Goal: Information Seeking & Learning: Learn about a topic

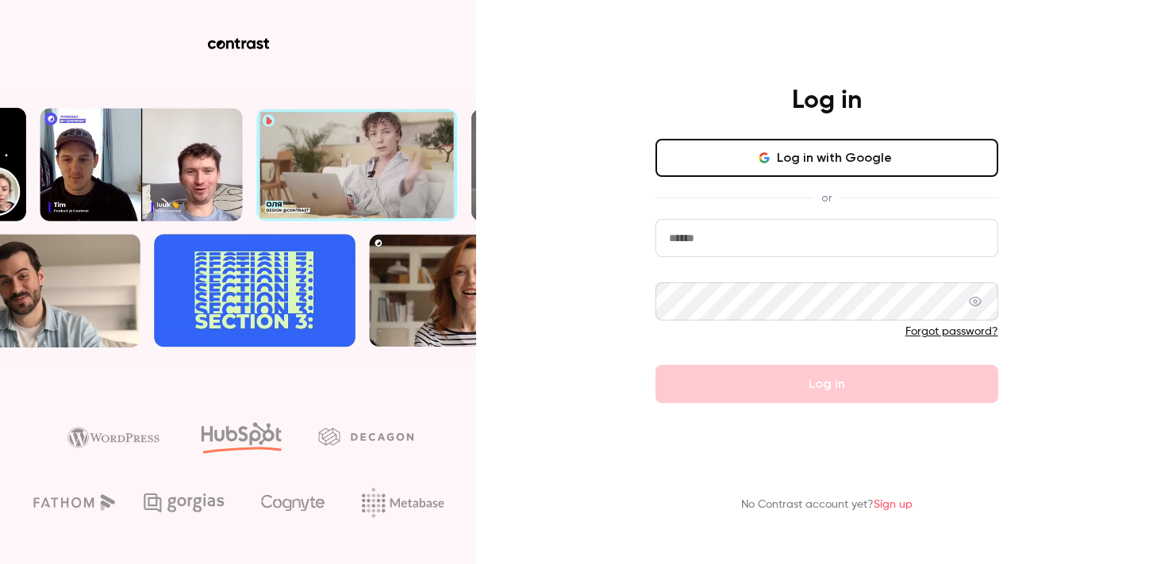
click at [728, 244] on input "email" at bounding box center [826, 238] width 343 height 38
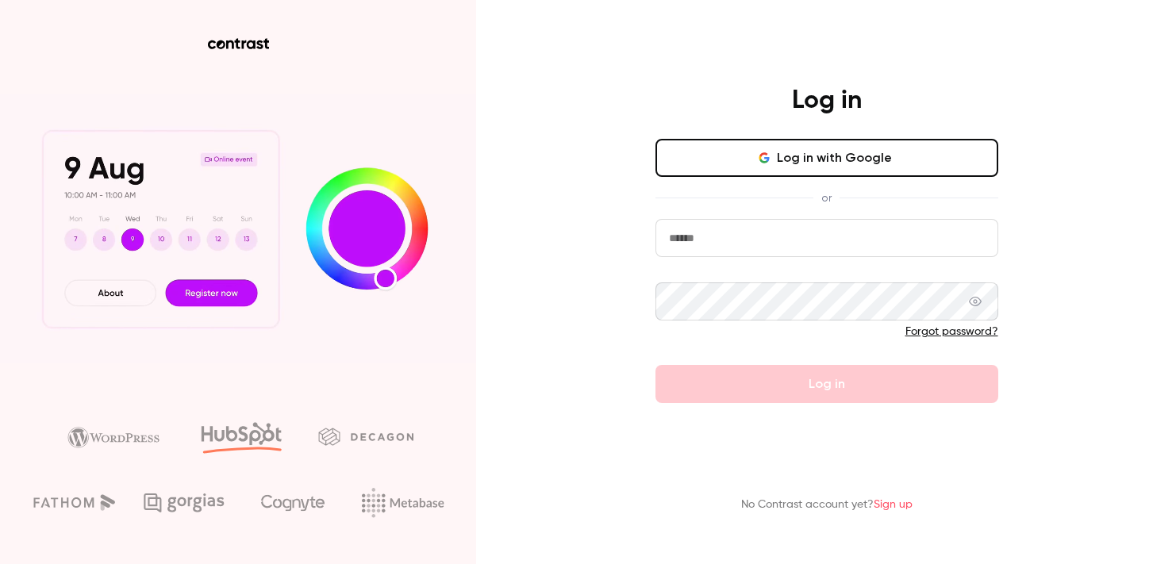
click at [771, 163] on icon "button" at bounding box center [764, 158] width 13 height 13
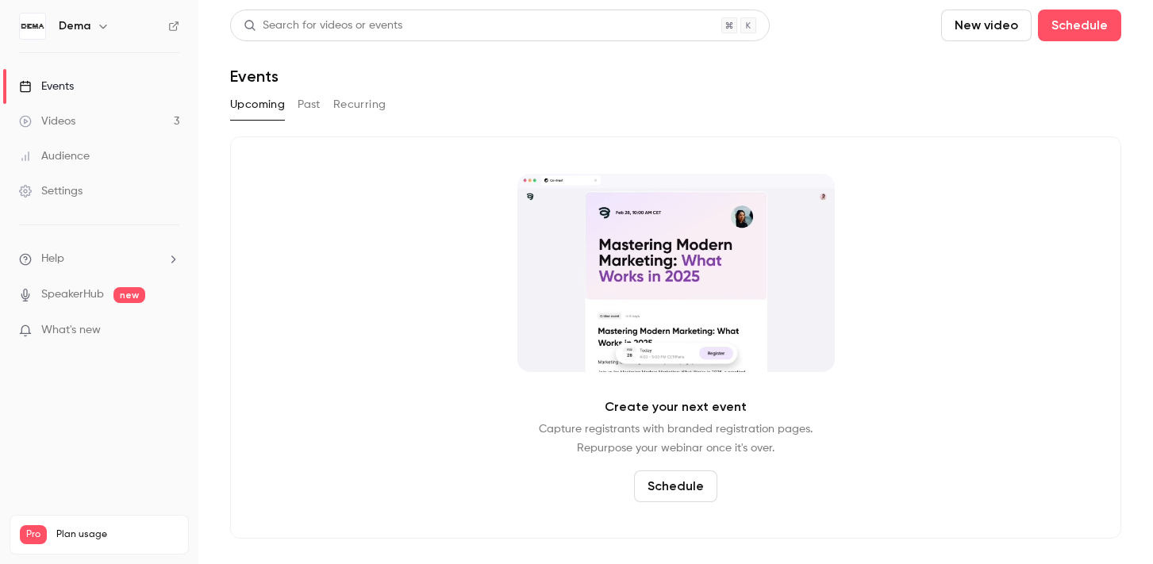
click at [131, 121] on link "Videos 3" at bounding box center [99, 121] width 198 height 35
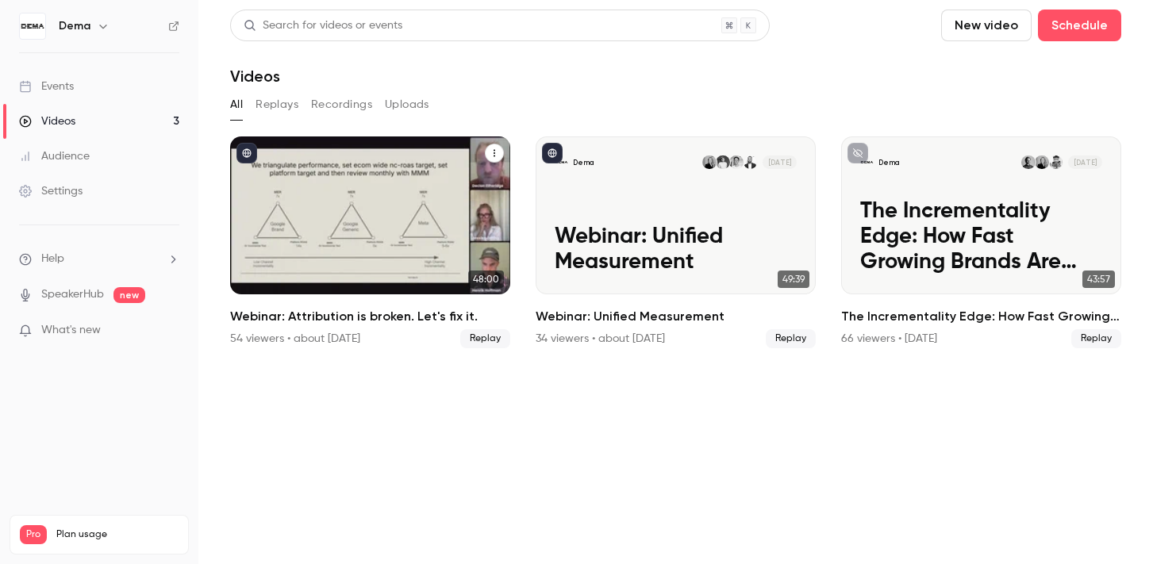
click at [386, 311] on h2 "Webinar: Attribution is broken. Let's fix it." at bounding box center [370, 316] width 280 height 19
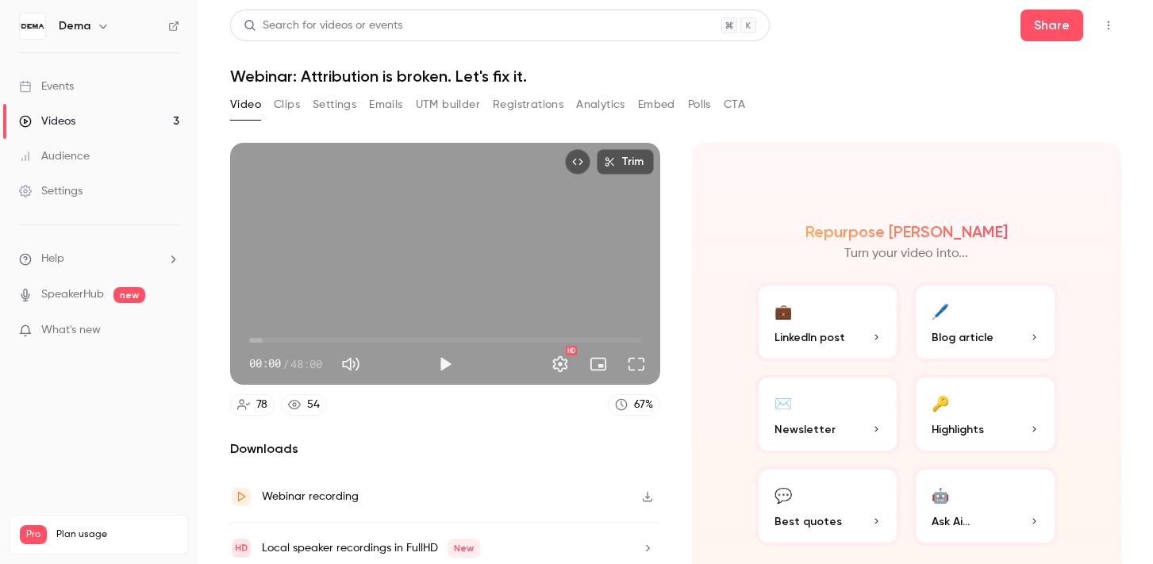
click at [284, 102] on button "Clips" at bounding box center [287, 104] width 26 height 25
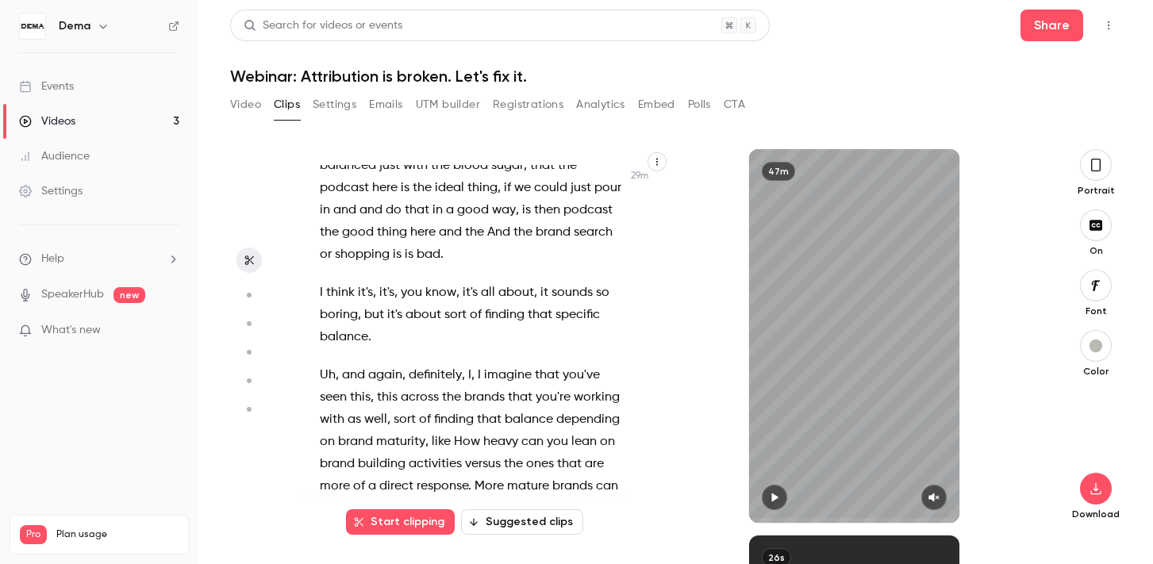
scroll to position [14043, 0]
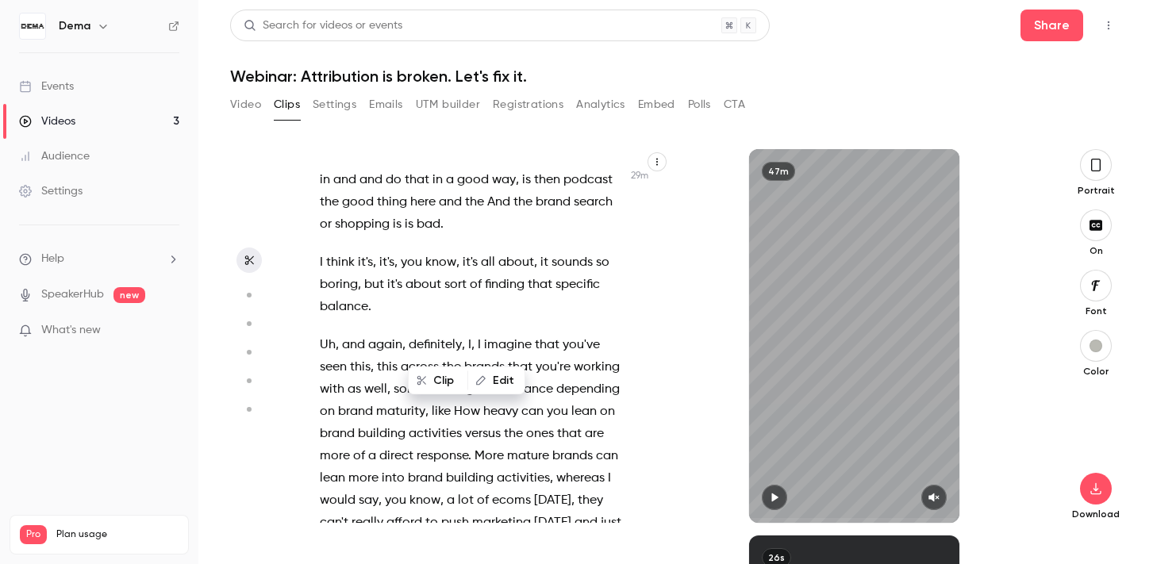
scroll to position [14095, 0]
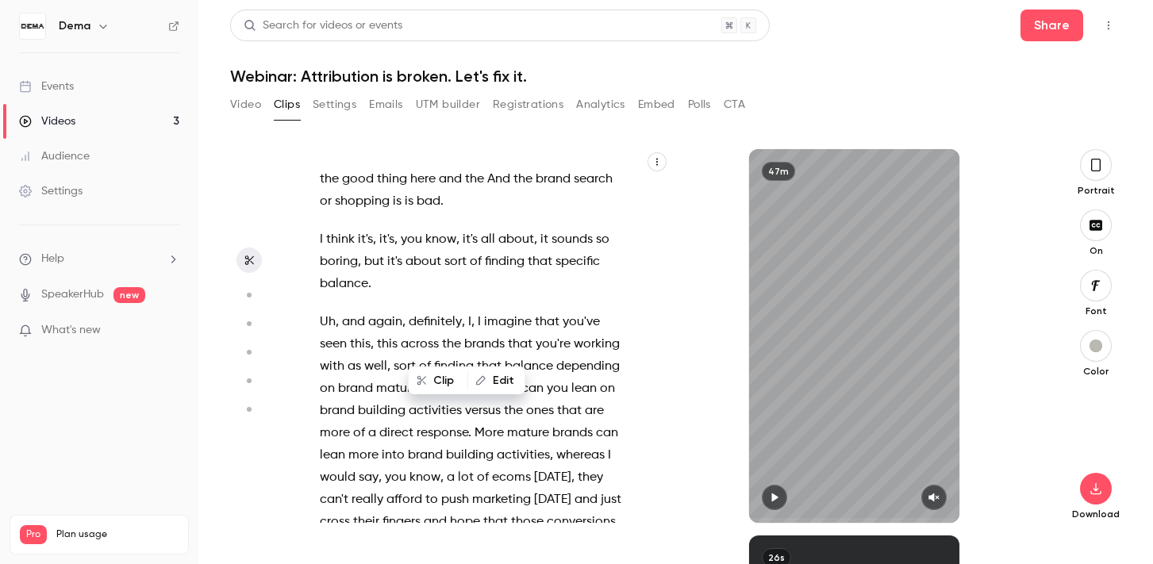
type input "******"
click at [428, 533] on span "34" at bounding box center [428, 544] width 14 height 22
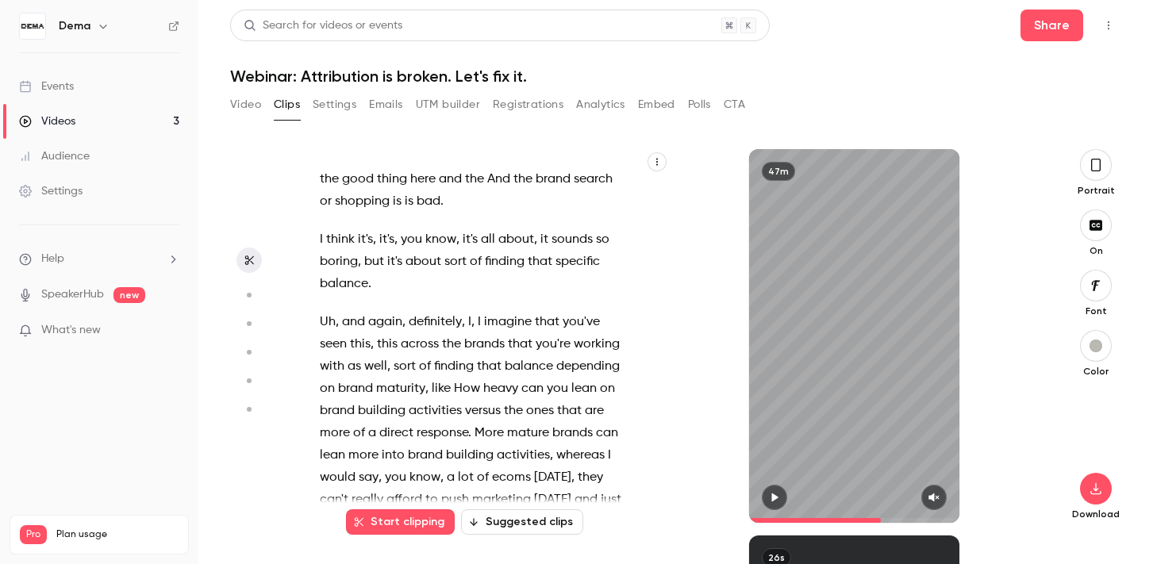
click at [429, 533] on span "34" at bounding box center [428, 544] width 14 height 22
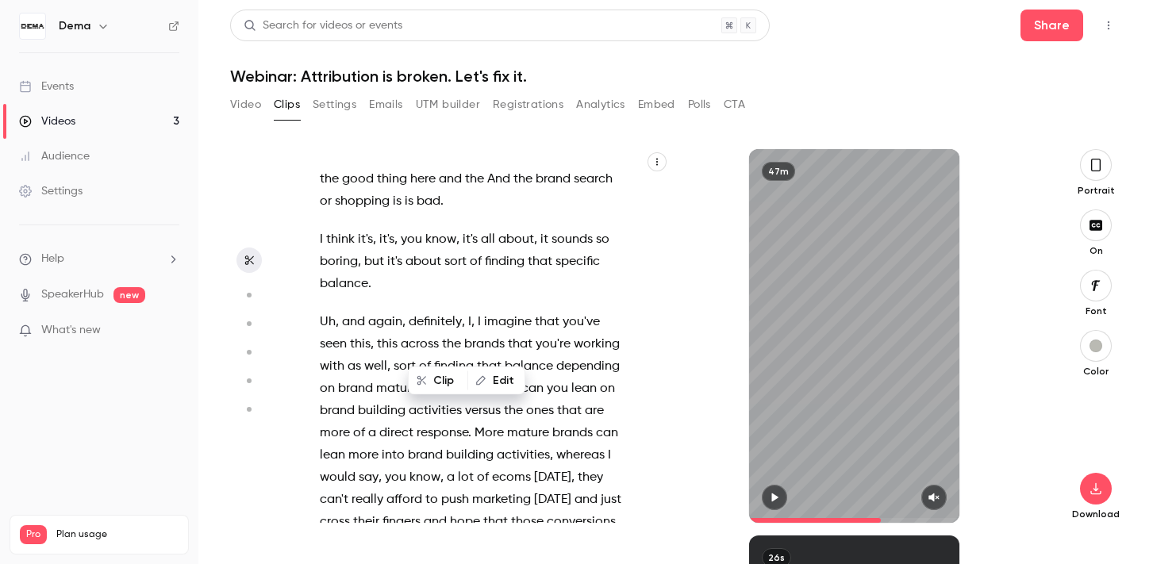
click at [429, 533] on span "34" at bounding box center [428, 544] width 14 height 22
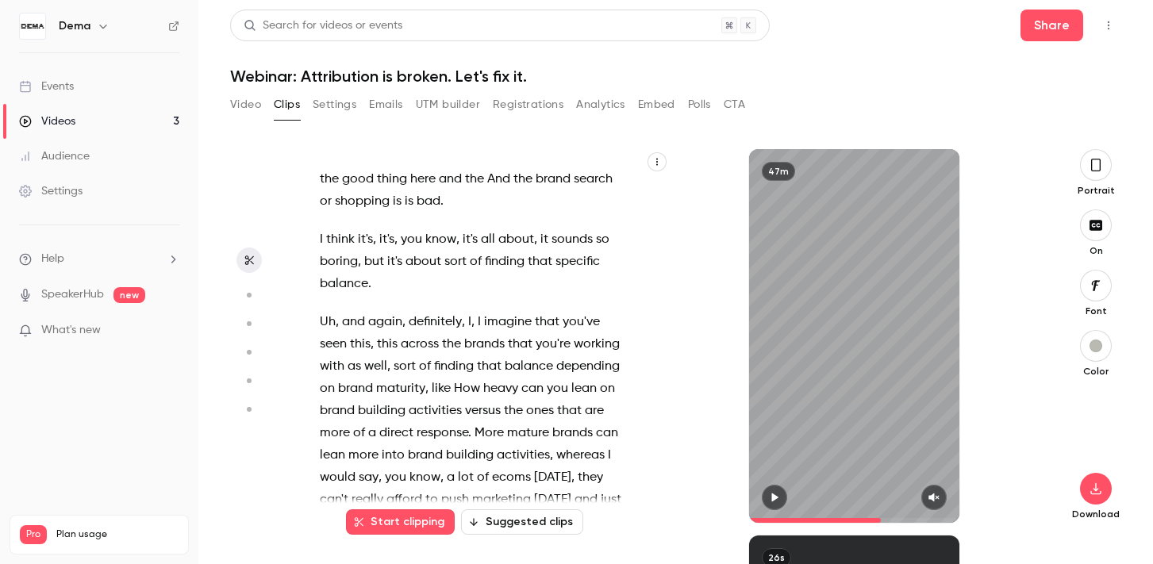
click at [428, 533] on span "34" at bounding box center [428, 544] width 14 height 22
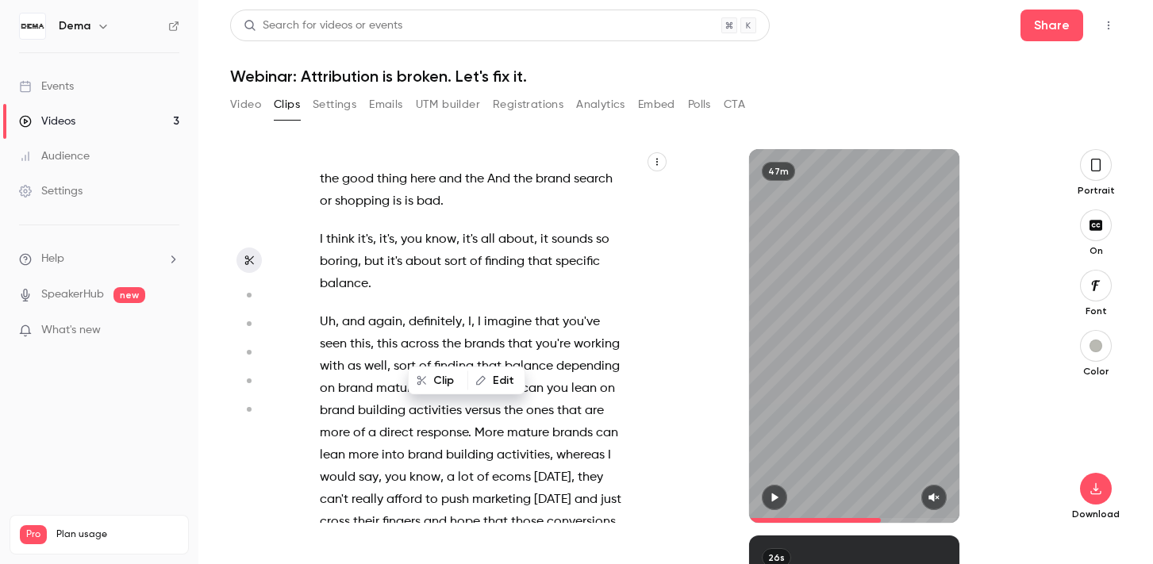
click at [505, 379] on button "Edit" at bounding box center [496, 380] width 55 height 25
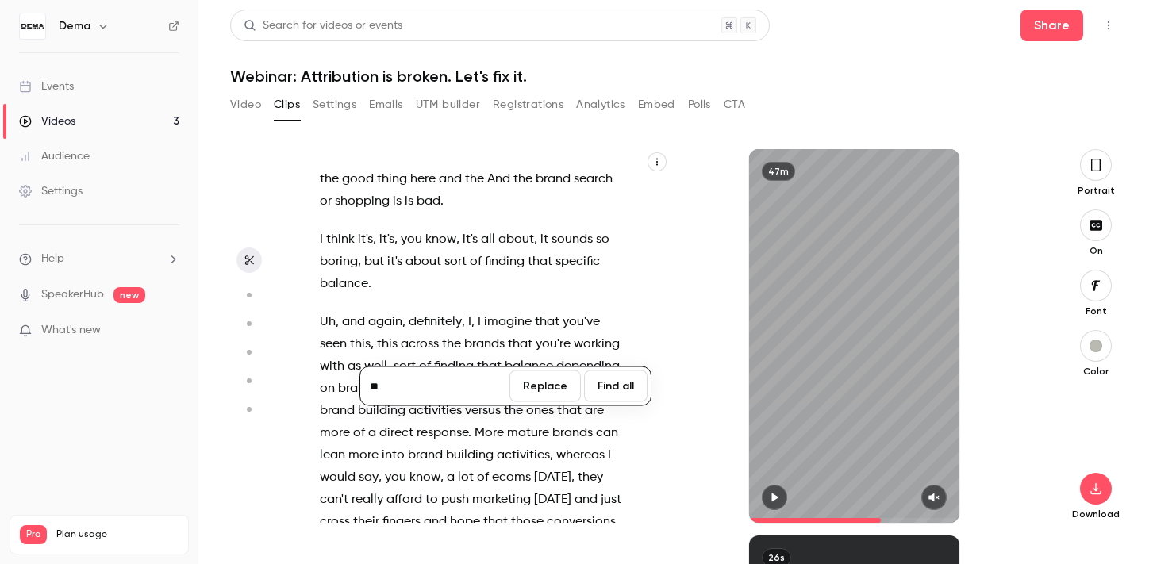
click at [374, 387] on input "**" at bounding box center [434, 387] width 143 height 32
type input "***"
click at [548, 392] on button "Replace" at bounding box center [544, 387] width 71 height 32
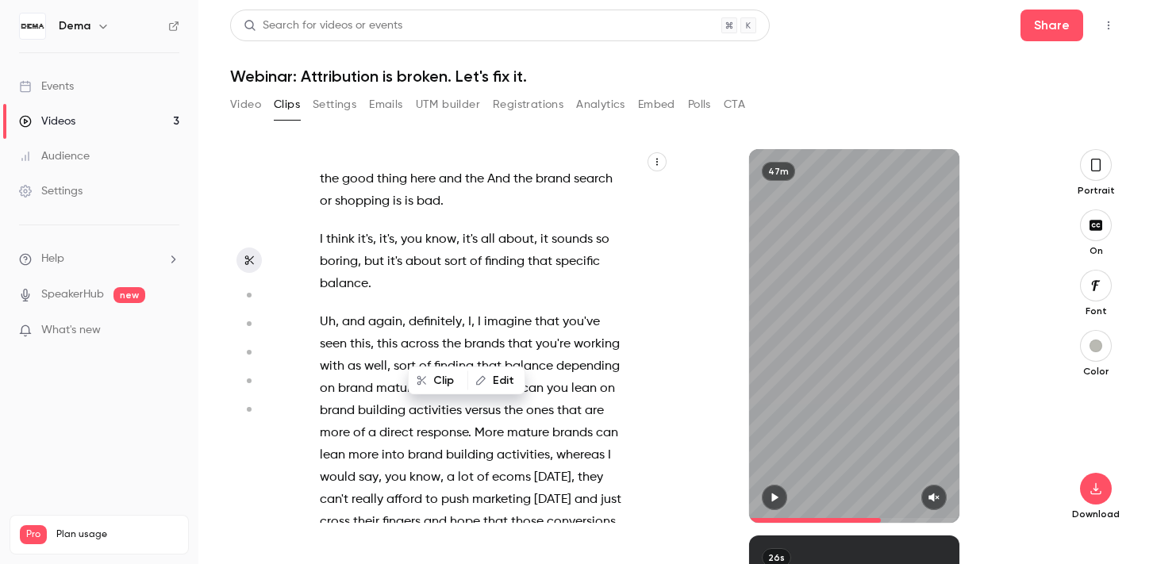
click at [496, 511] on span "that" at bounding box center [495, 522] width 25 height 22
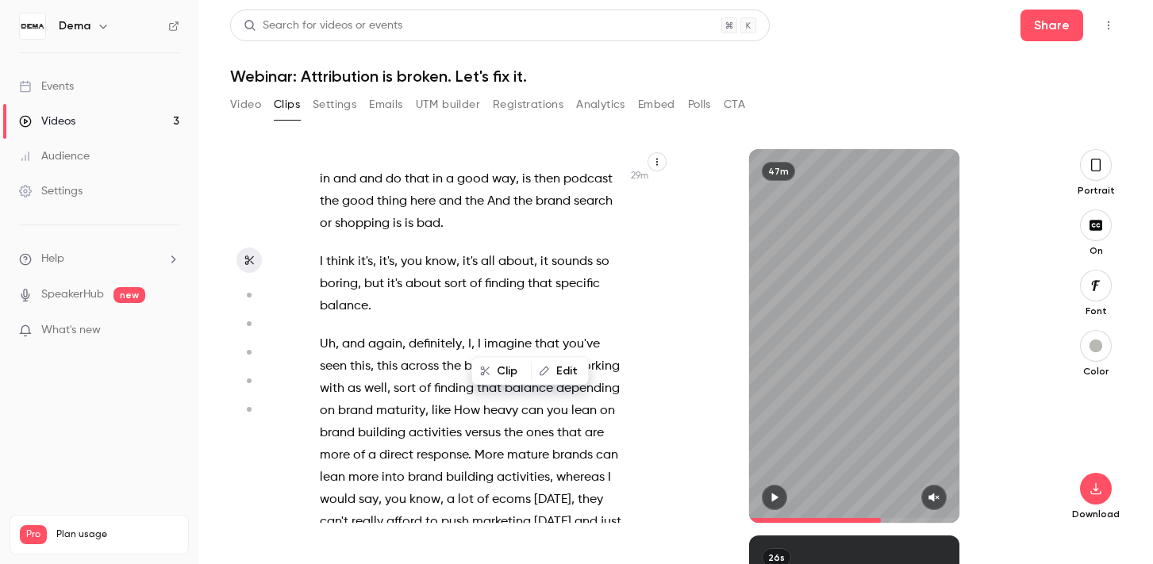
scroll to position [14086, 0]
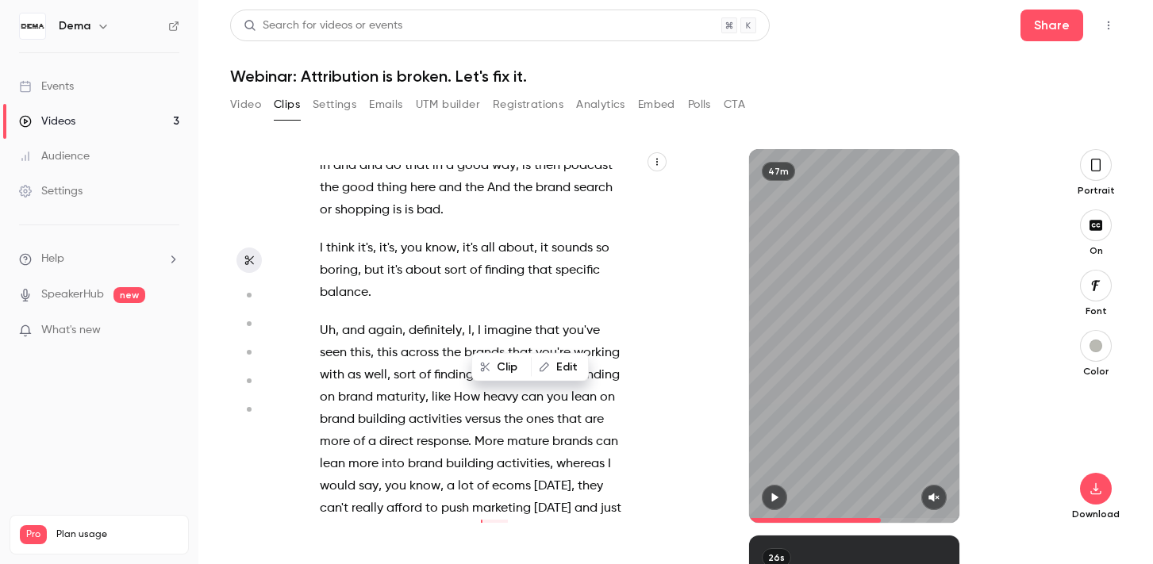
drag, startPoint x: 472, startPoint y: 237, endPoint x: 513, endPoint y: 294, distance: 70.0
click at [513, 320] on p "Uh , and again , definitely , I , I imagine that you've seen this , this across…" at bounding box center [473, 464] width 306 height 289
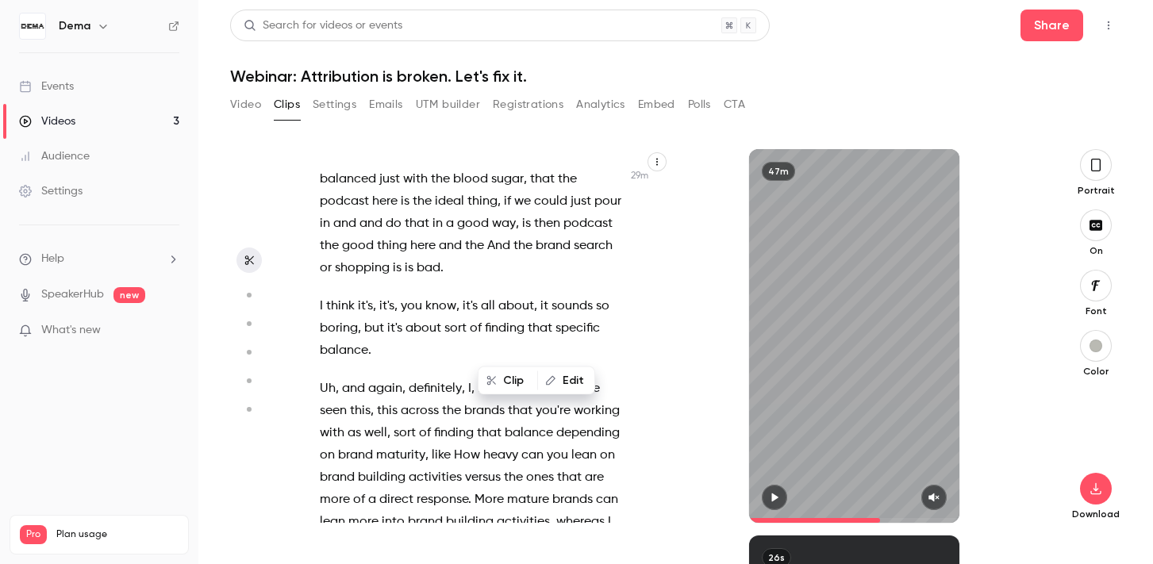
click at [627, 347] on div "A little bit . So it's not sharp . Our life , amazing . 01 minute before . Happ…" at bounding box center [481, 344] width 362 height 358
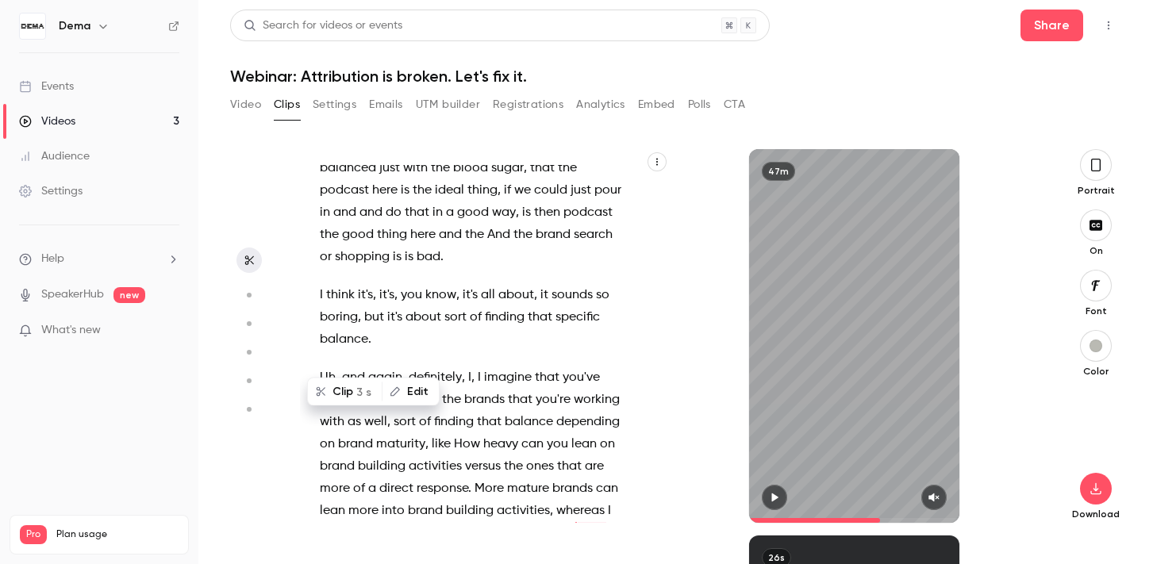
click at [476, 478] on span "More mature" at bounding box center [512, 489] width 75 height 22
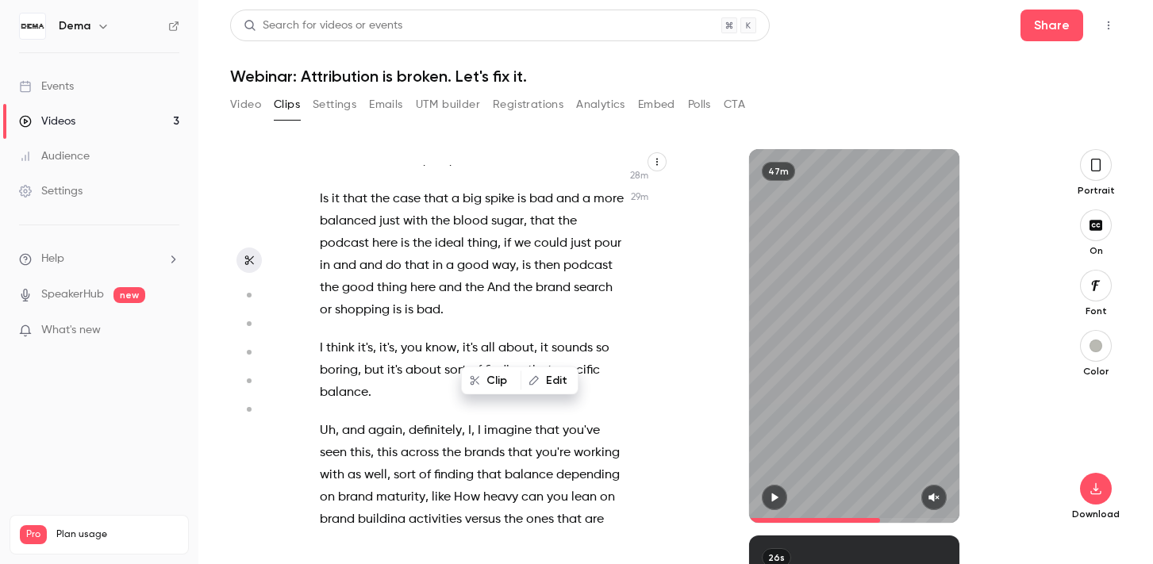
scroll to position [13983, 0]
click at [611, 560] on span at bounding box center [612, 566] width 3 height 13
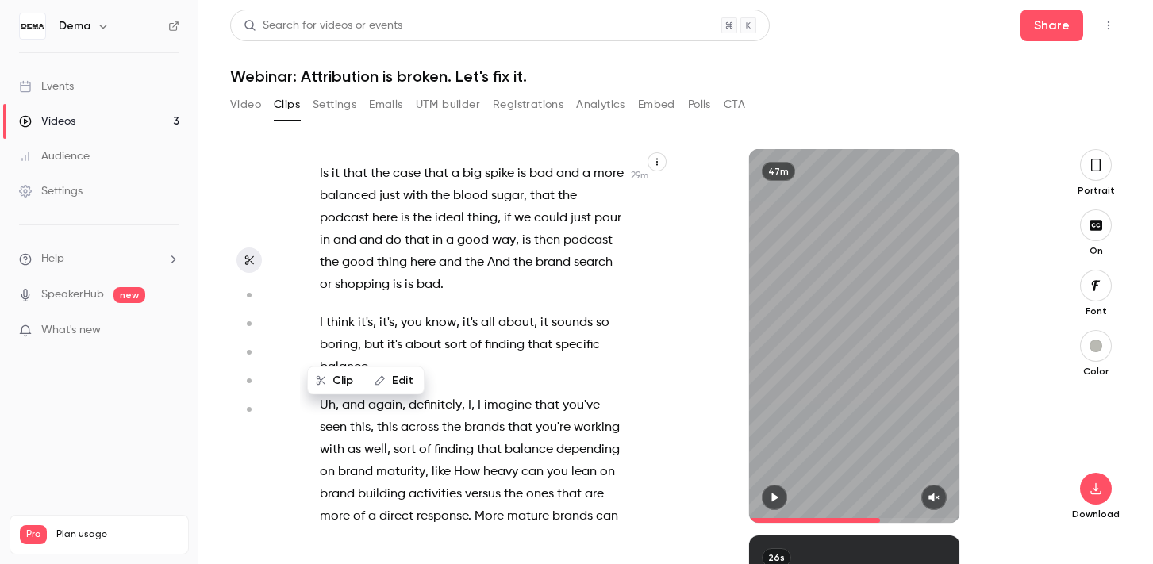
scroll to position [14028, 0]
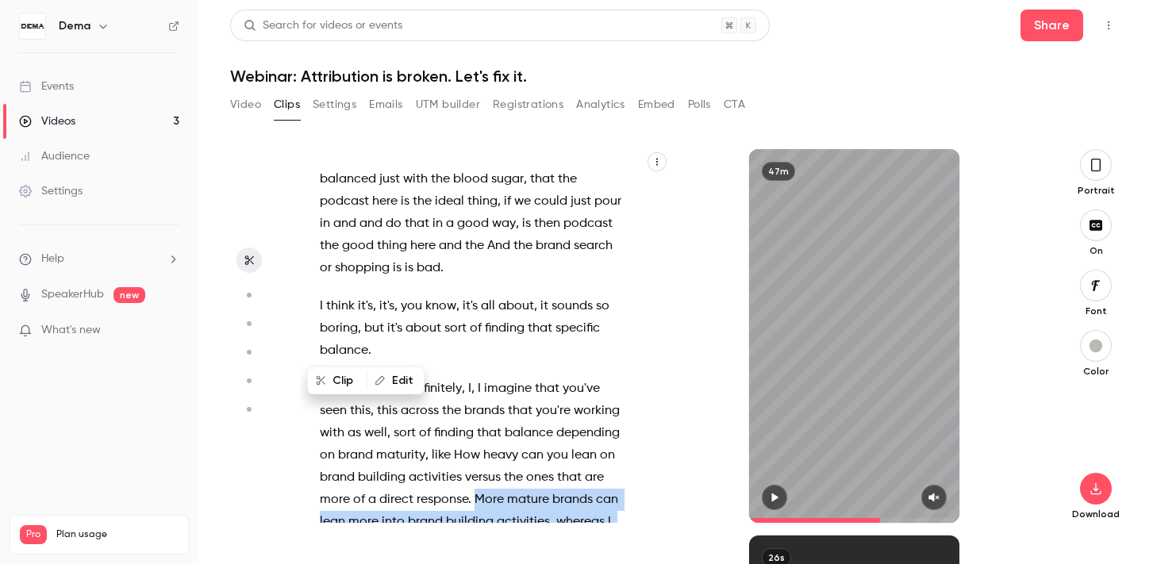
drag, startPoint x: 475, startPoint y: 299, endPoint x: 544, endPoint y: 459, distance: 173.8
click at [544, 459] on p "Uh , and again , definitely , I , I imagine that you've seen this , this across…" at bounding box center [473, 522] width 306 height 289
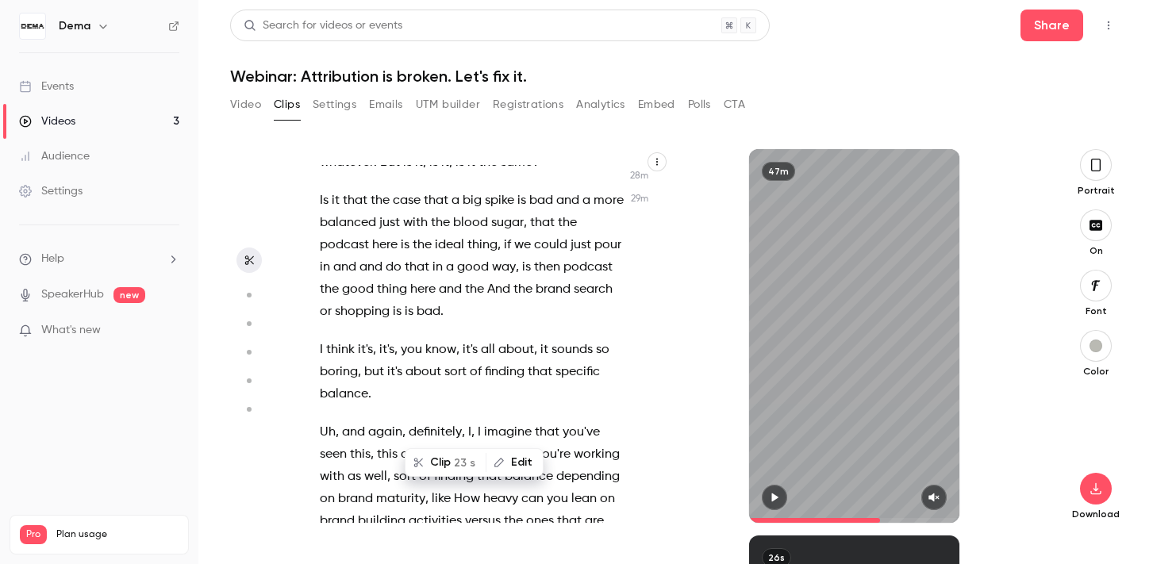
scroll to position [13983, 0]
click at [455, 467] on button "Clip 23 s" at bounding box center [445, 463] width 79 height 25
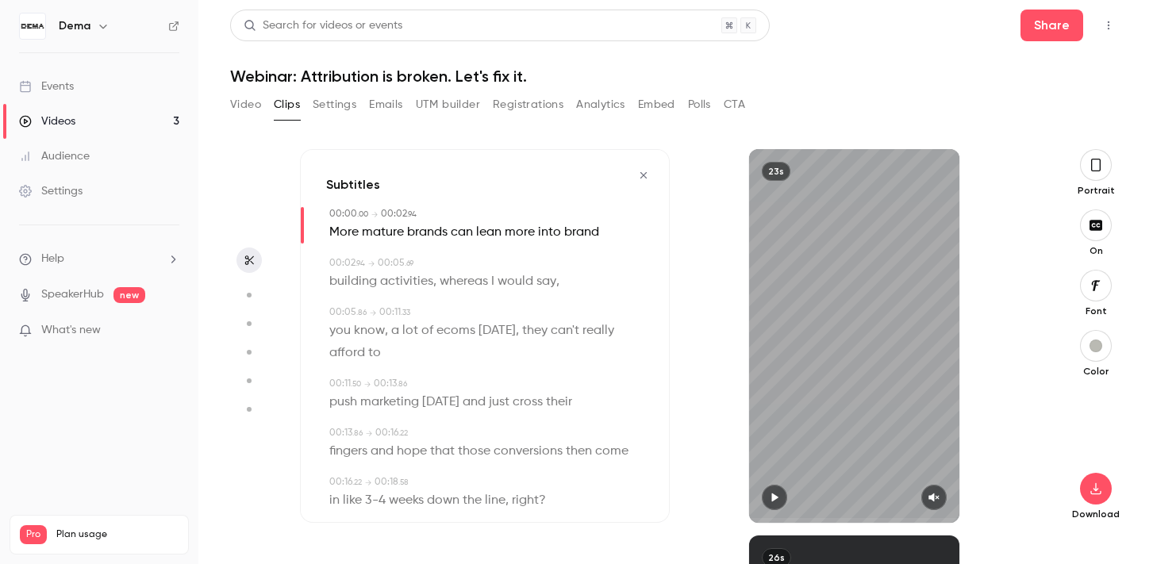
click at [768, 494] on icon "button" at bounding box center [774, 497] width 13 height 11
click at [933, 492] on icon "button" at bounding box center [934, 497] width 13 height 11
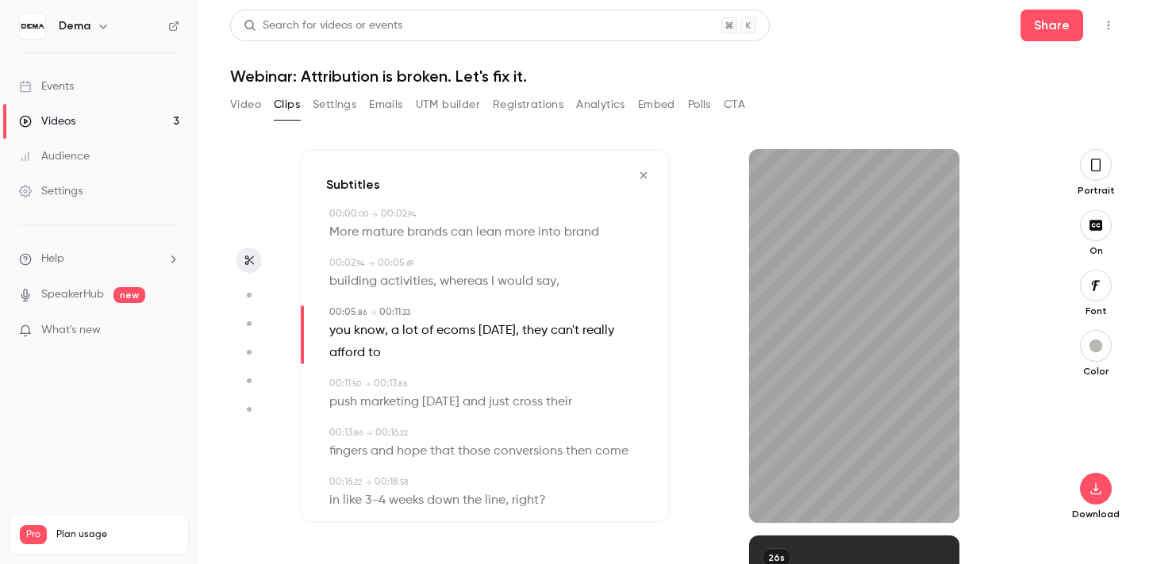
click at [1092, 167] on icon "button" at bounding box center [1096, 164] width 13 height 17
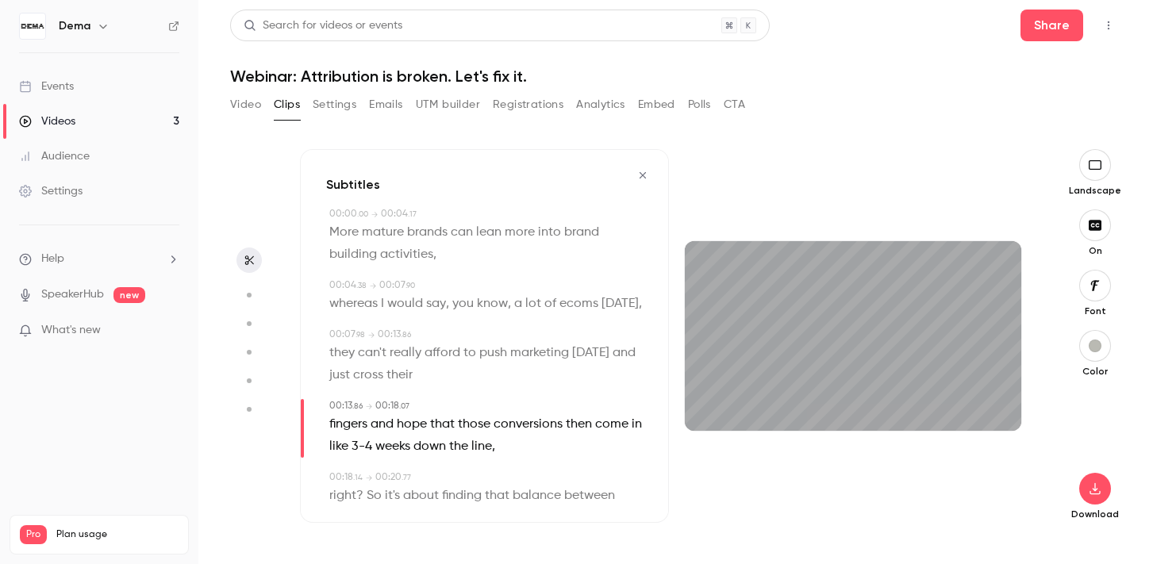
click at [1092, 167] on icon "button" at bounding box center [1094, 165] width 17 height 13
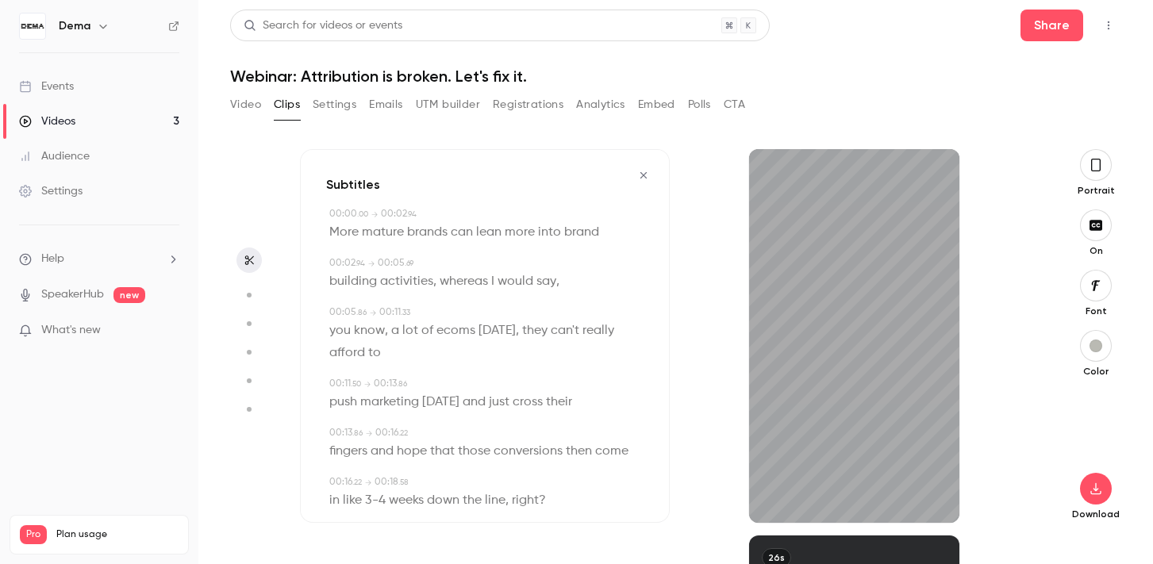
click at [1105, 166] on button "button" at bounding box center [1096, 165] width 32 height 32
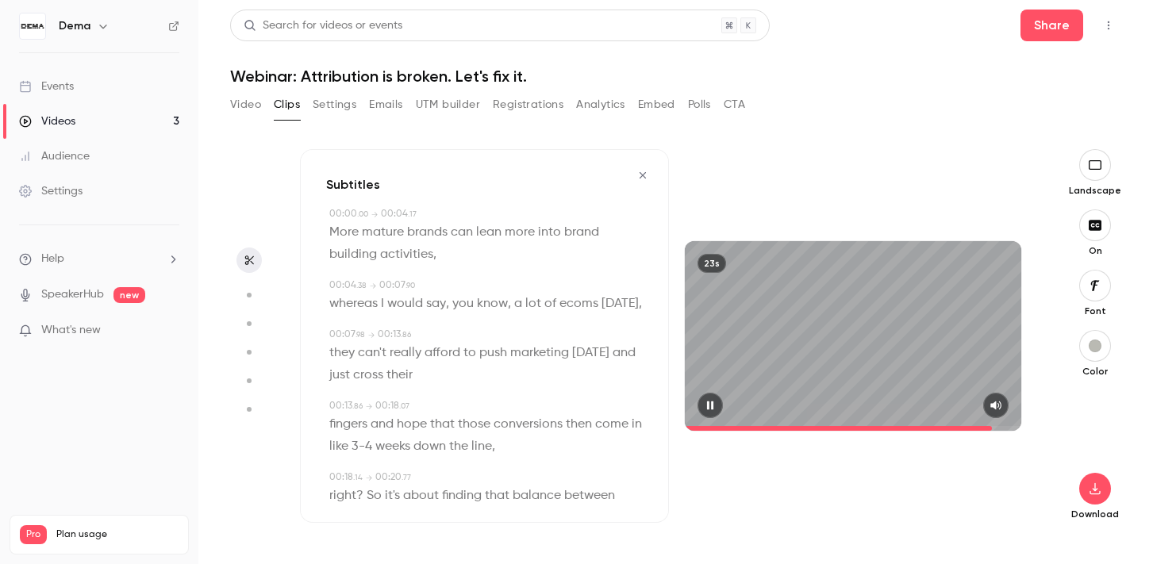
click at [705, 407] on icon "button" at bounding box center [710, 405] width 13 height 11
type input "****"
click at [704, 412] on button "button" at bounding box center [710, 405] width 25 height 25
click at [704, 409] on icon "button" at bounding box center [710, 405] width 13 height 11
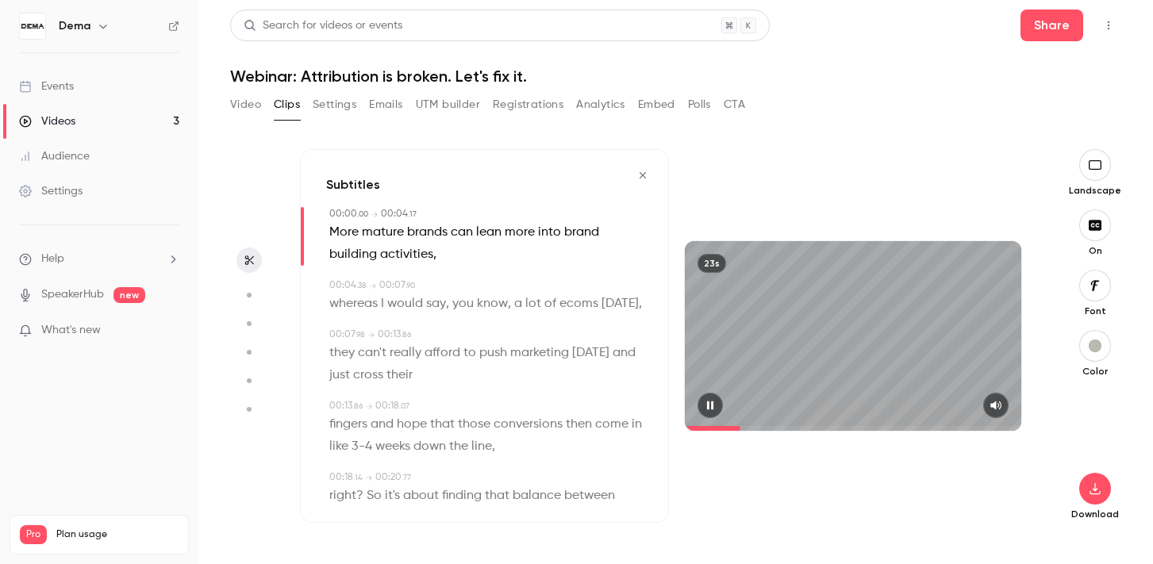
click at [704, 409] on icon "button" at bounding box center [710, 405] width 13 height 11
click at [97, 294] on link "SpeakerHub" at bounding box center [72, 294] width 63 height 17
click at [1100, 494] on icon "button" at bounding box center [1095, 489] width 10 height 12
click at [1024, 528] on span "Balance between quality and CPU time" at bounding box center [977, 533] width 182 height 16
click at [1091, 162] on icon "button" at bounding box center [1094, 165] width 17 height 13
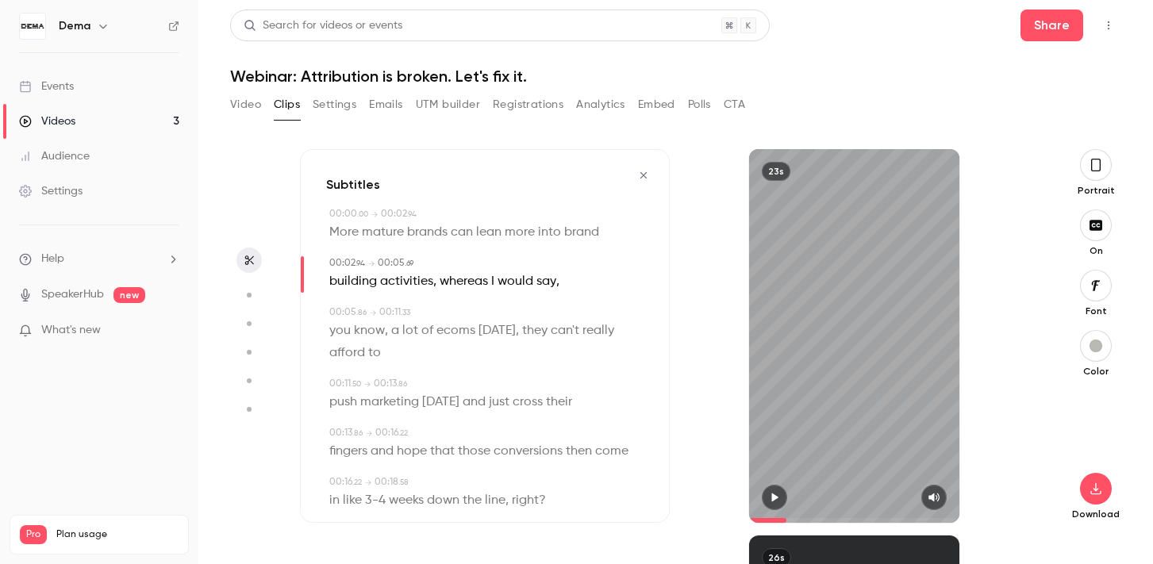
click at [771, 492] on icon "button" at bounding box center [774, 497] width 13 height 11
click at [1091, 482] on icon "button" at bounding box center [1095, 488] width 19 height 13
type input "****"
